Goal: Task Accomplishment & Management: Use online tool/utility

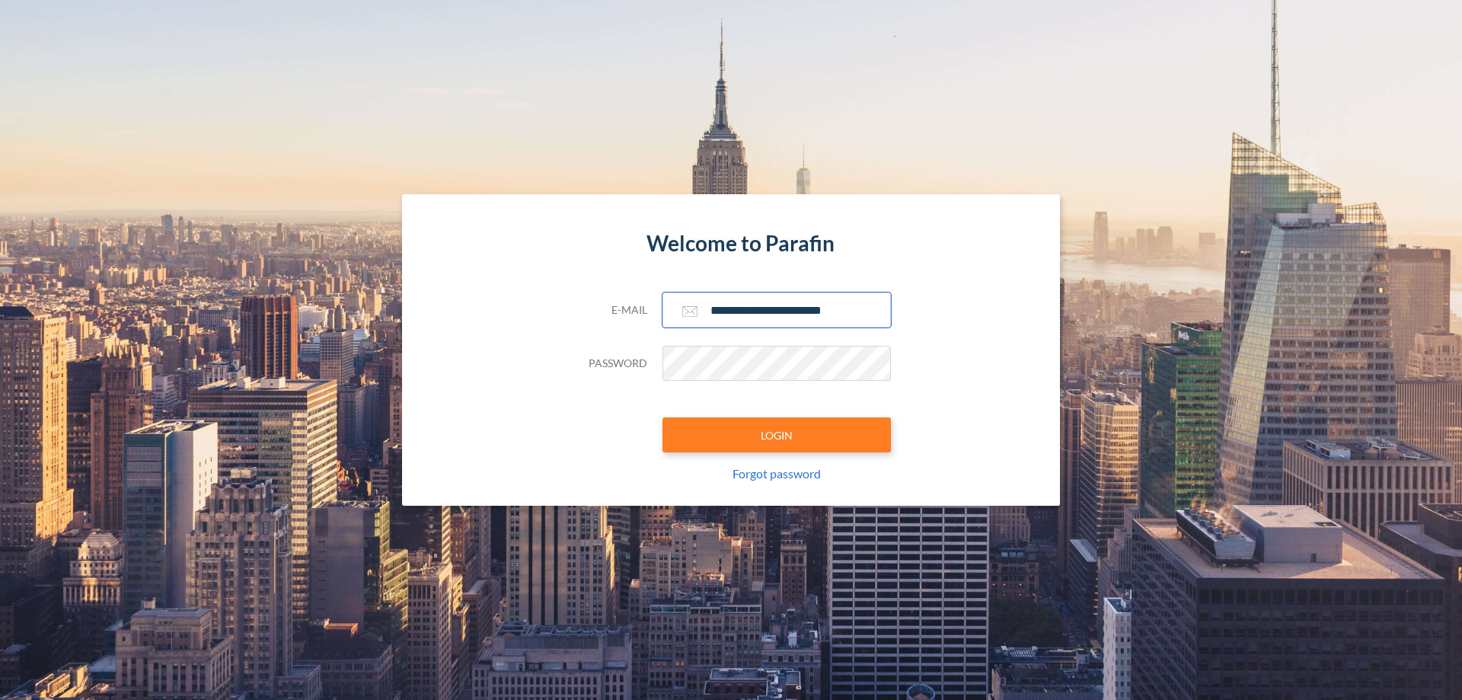
type input "**********"
click at [776, 435] on button "LOGIN" at bounding box center [776, 434] width 228 height 35
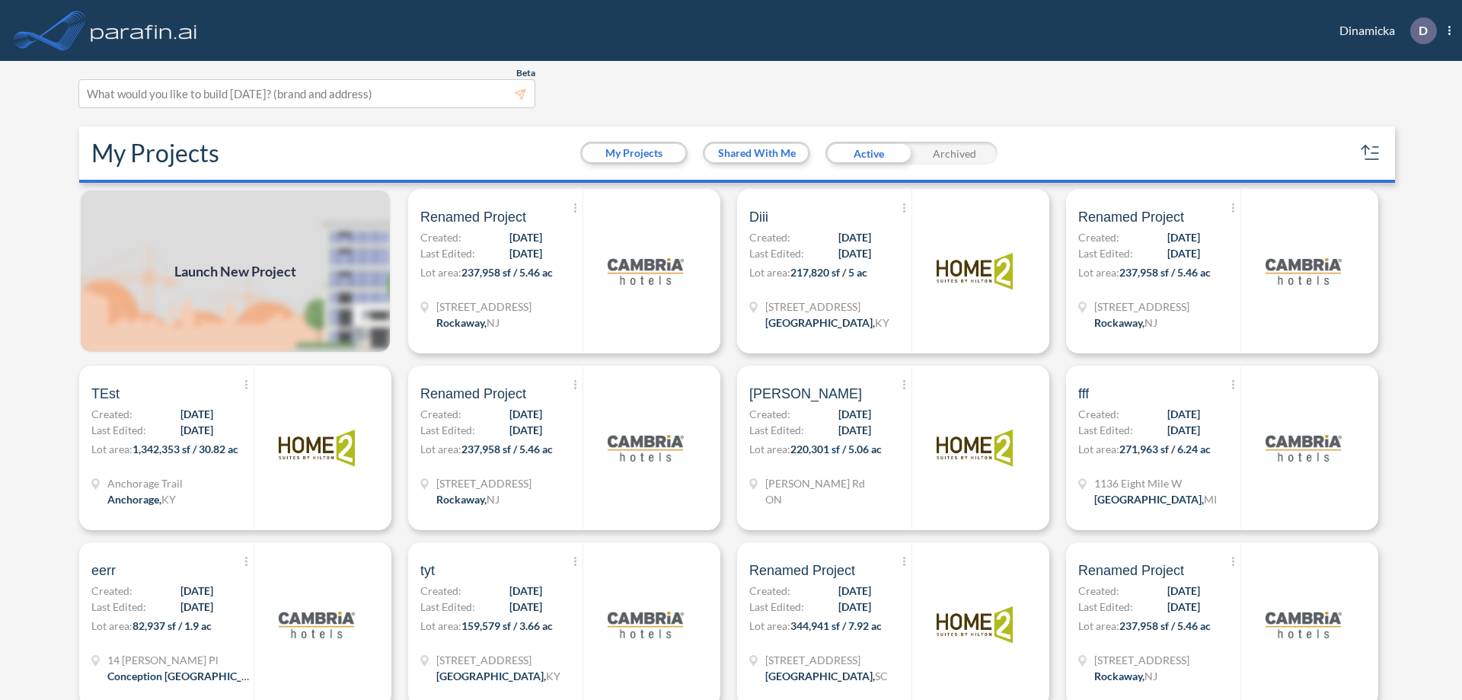
scroll to position [4, 0]
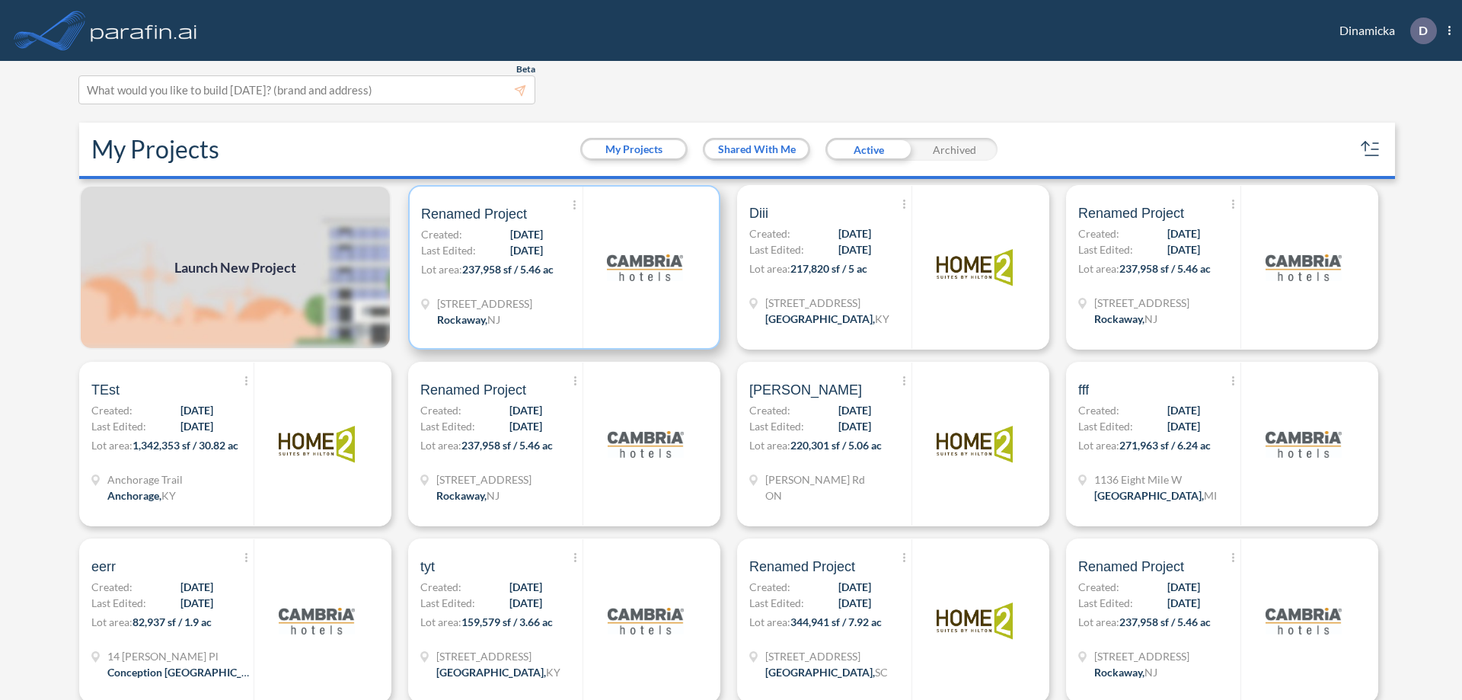
click at [561, 267] on p "Lot area: 237,958 sf / 5.46 ac" at bounding box center [501, 272] width 161 height 22
